Goal: Book appointment/travel/reservation

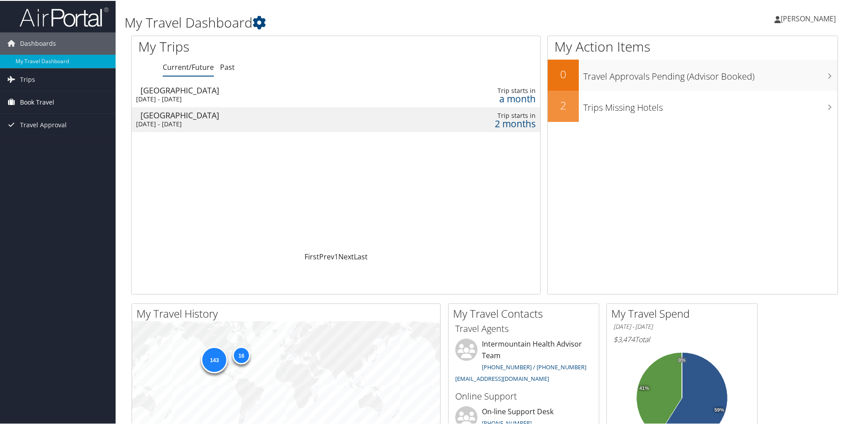
click at [31, 100] on span "Book Travel" at bounding box center [37, 101] width 34 height 22
click at [44, 142] on link "Book/Manage Online Trips" at bounding box center [58, 145] width 116 height 13
